Goal: Information Seeking & Learning: Learn about a topic

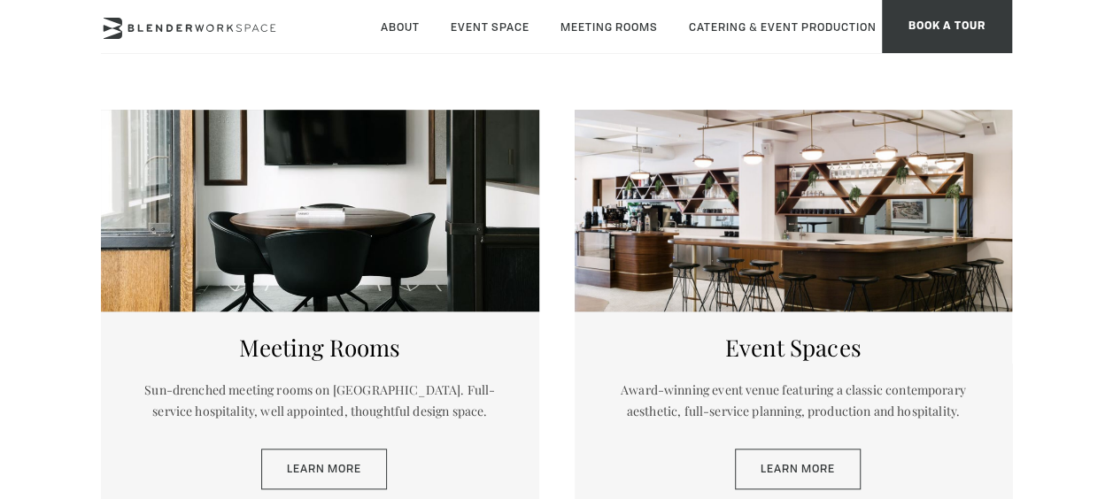
scroll to position [797, 0]
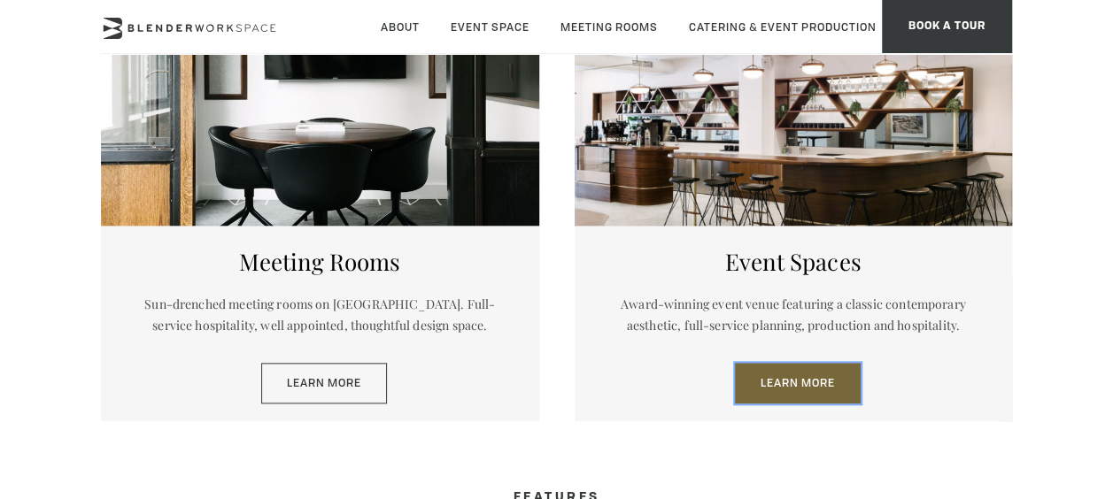
click at [805, 378] on link "Learn More" at bounding box center [798, 383] width 126 height 41
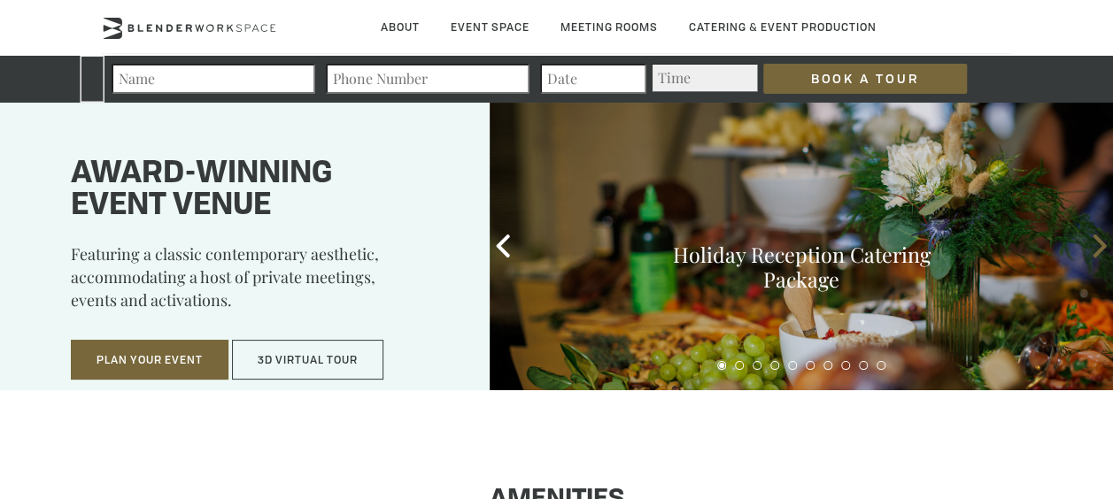
click at [1096, 243] on icon at bounding box center [1099, 246] width 23 height 23
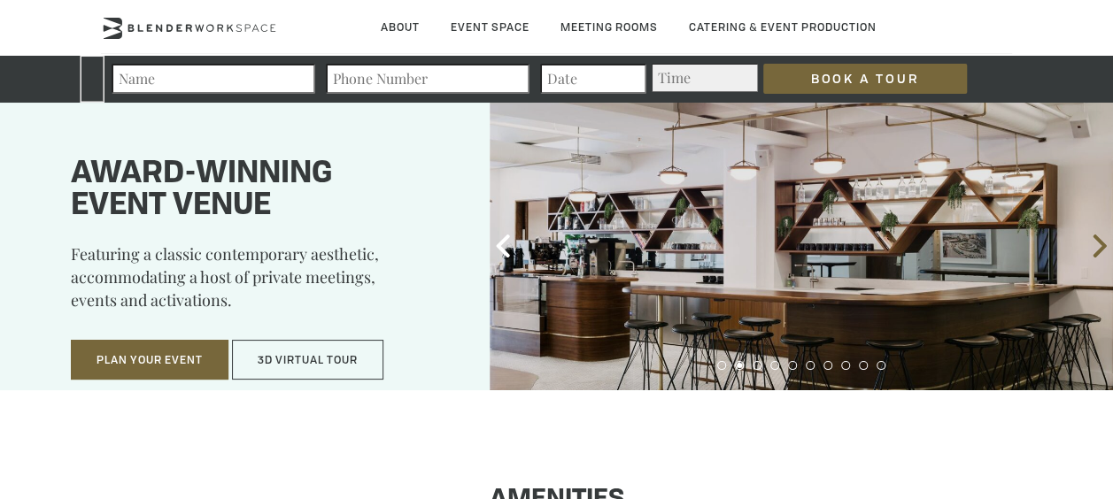
click at [1096, 243] on icon at bounding box center [1099, 246] width 23 height 23
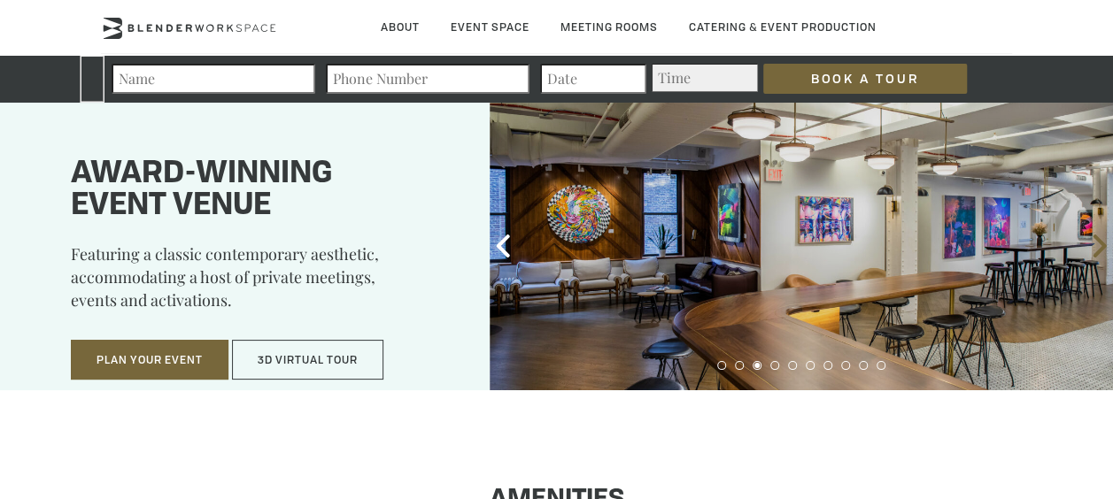
click at [1096, 243] on icon at bounding box center [1099, 246] width 23 height 23
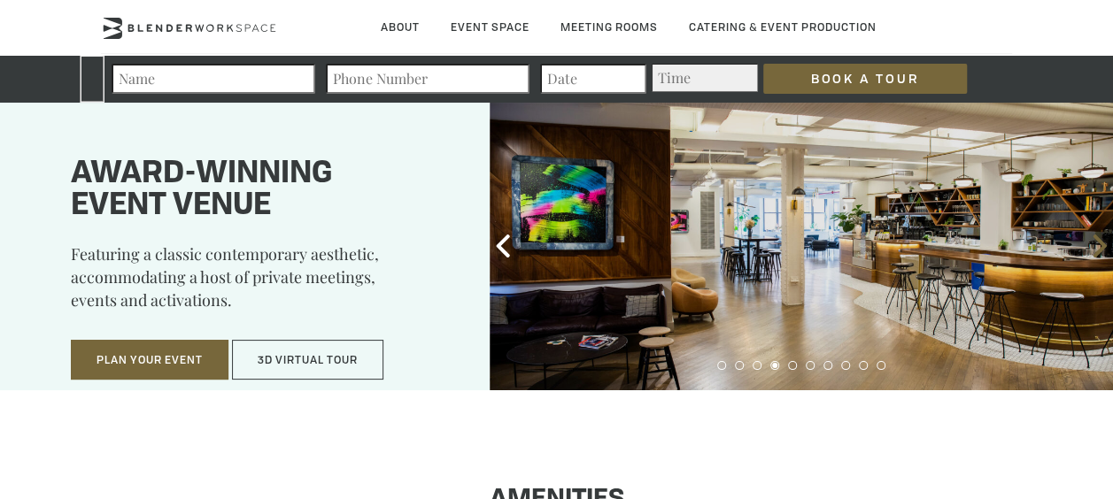
click at [1096, 243] on icon at bounding box center [1099, 246] width 23 height 23
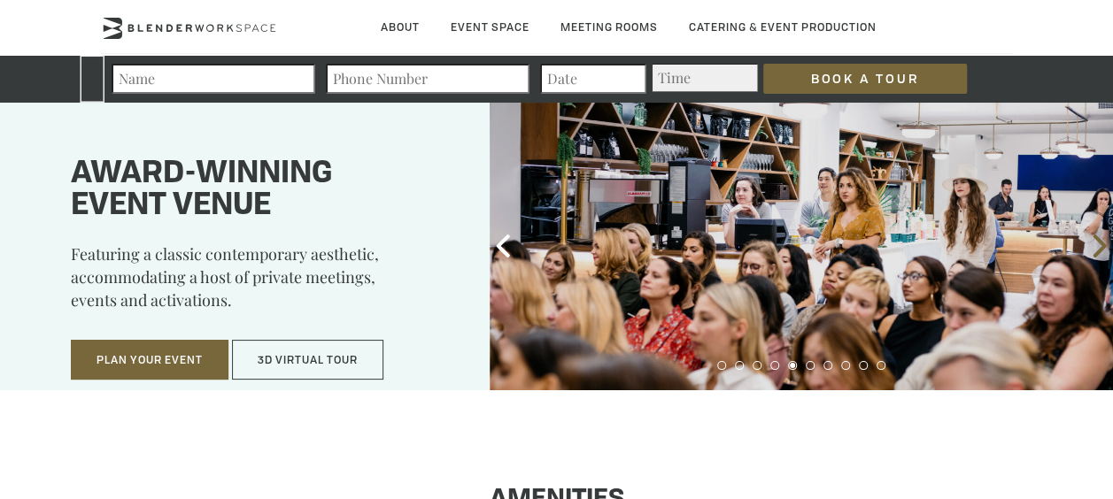
click at [1096, 243] on icon at bounding box center [1099, 246] width 23 height 23
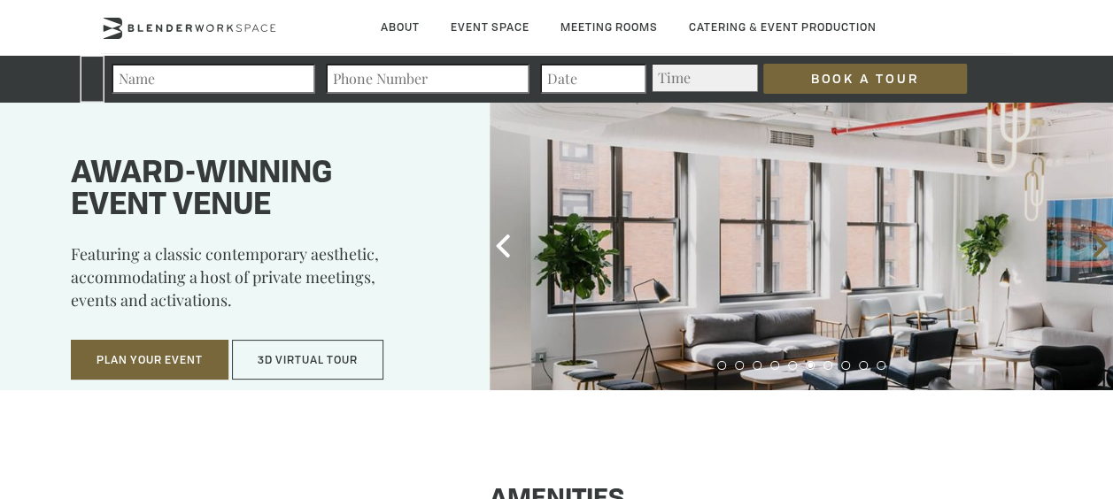
click at [1096, 243] on icon at bounding box center [1099, 246] width 23 height 23
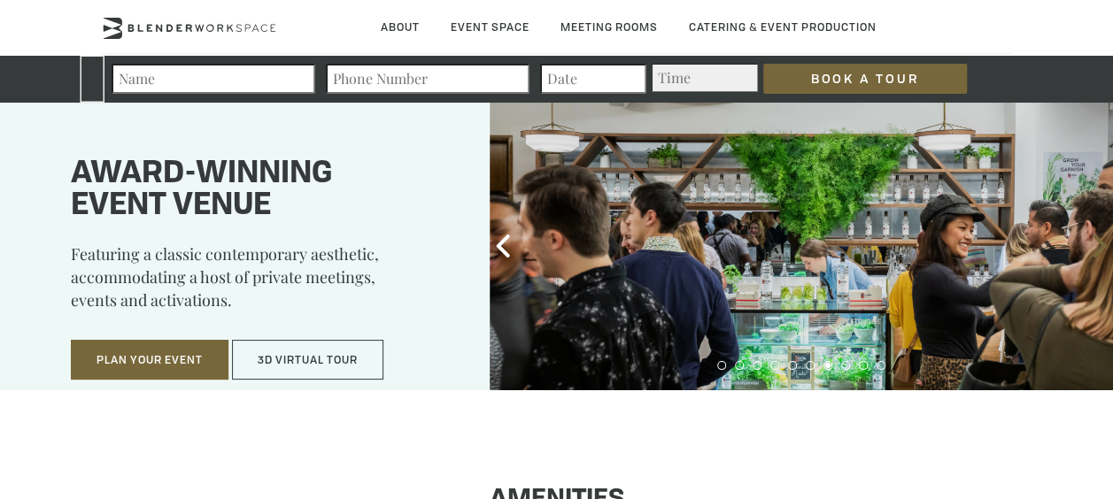
click at [1096, 243] on icon at bounding box center [1099, 246] width 23 height 23
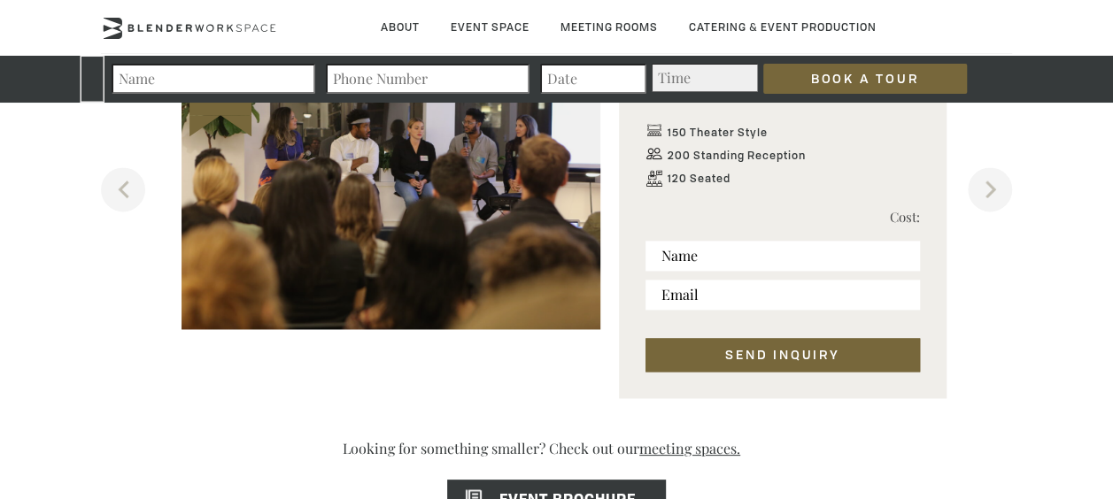
scroll to position [1239, 0]
